Goal: Information Seeking & Learning: Learn about a topic

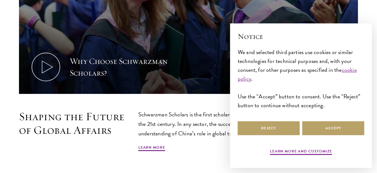
scroll to position [286, 0]
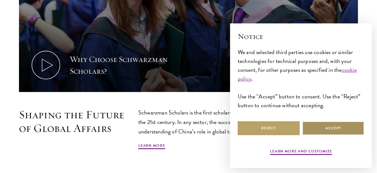
click at [331, 130] on button "Accept" at bounding box center [333, 128] width 62 height 14
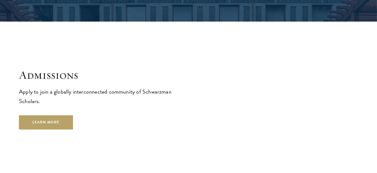
scroll to position [953, 0]
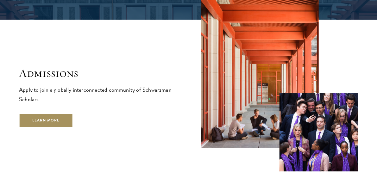
click at [45, 114] on link "Learn More" at bounding box center [46, 121] width 54 height 14
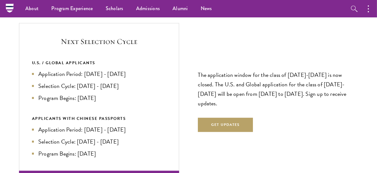
scroll to position [1324, 0]
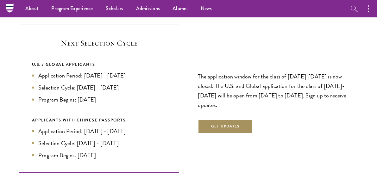
click at [226, 122] on button "Get Updates" at bounding box center [225, 126] width 55 height 14
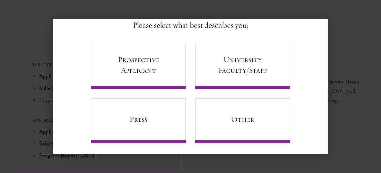
scroll to position [48, 0]
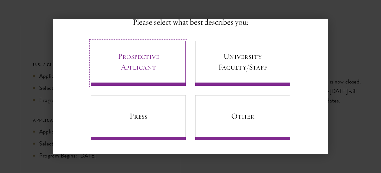
click at [141, 66] on link "Prospective Applicant" at bounding box center [138, 63] width 95 height 45
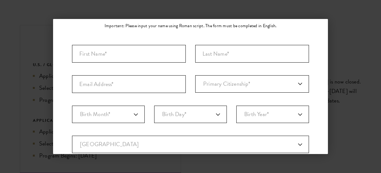
click at [338, 18] on aside "Back Stay Connected Please select what best describes you: Prospective Applican…" at bounding box center [190, 86] width 381 height 173
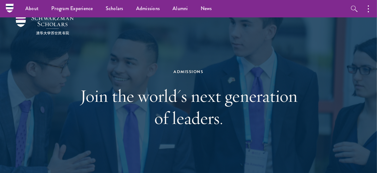
scroll to position [0, 0]
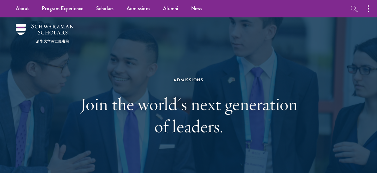
click at [319, 84] on div "Admissions Join the world's next generation of leaders." at bounding box center [188, 106] width 339 height 179
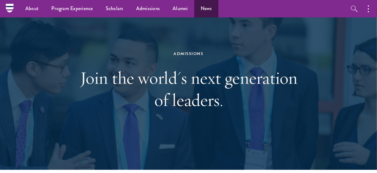
scroll to position [19, 0]
